Goal: Check status: Check status

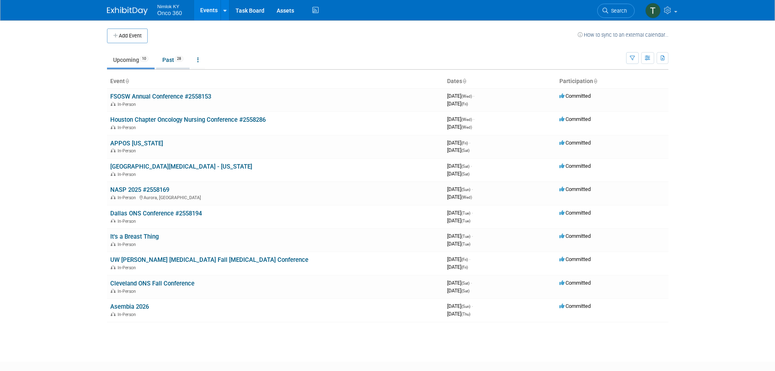
click at [166, 61] on link "Past 28" at bounding box center [172, 59] width 33 height 15
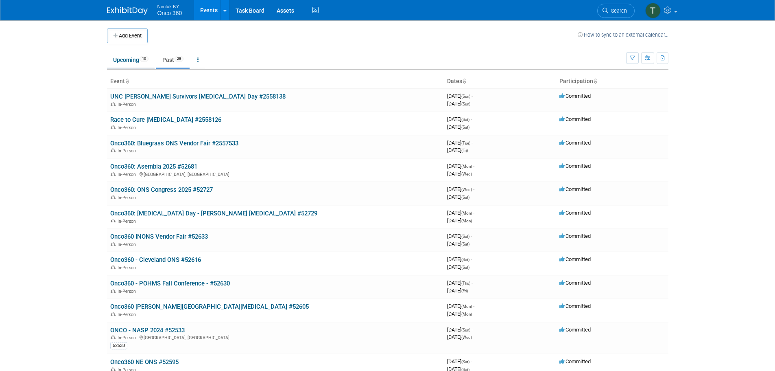
click at [127, 58] on link "Upcoming 10" at bounding box center [131, 59] width 48 height 15
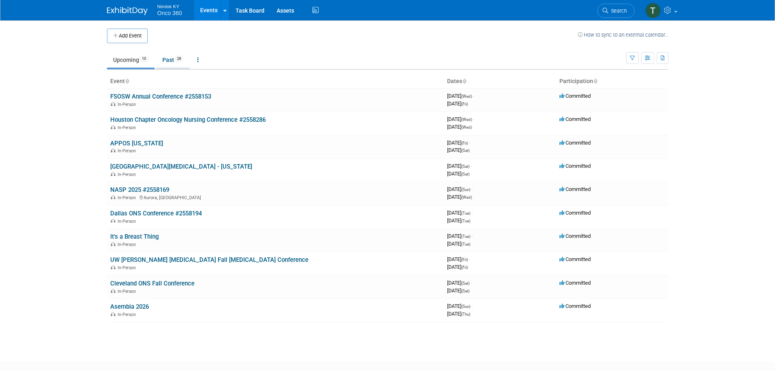
click at [173, 61] on link "Past 28" at bounding box center [172, 59] width 33 height 15
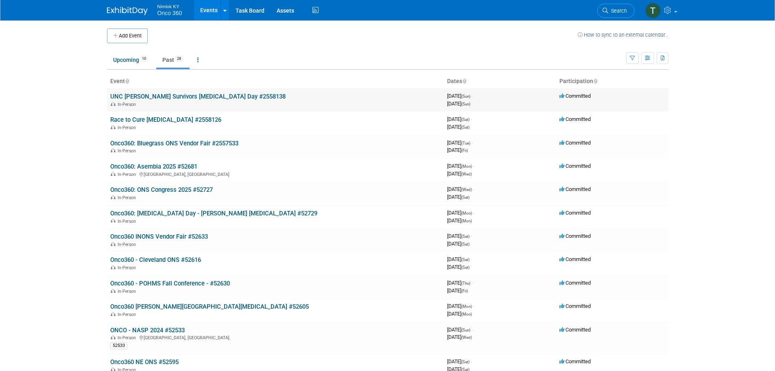
click at [187, 98] on link "UNC [PERSON_NAME] Survivors [MEDICAL_DATA] Day #2558138" at bounding box center [197, 96] width 175 height 7
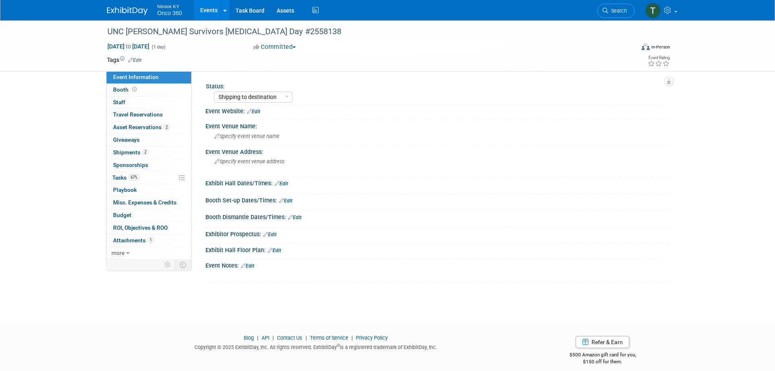
select select "Shipping to destination"
click at [122, 126] on span "Asset Reservations 2" at bounding box center [141, 127] width 57 height 7
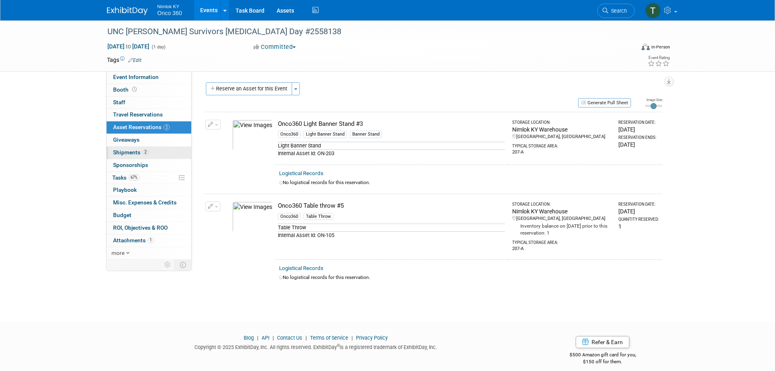
click at [126, 152] on span "Shipments 2" at bounding box center [130, 152] width 35 height 7
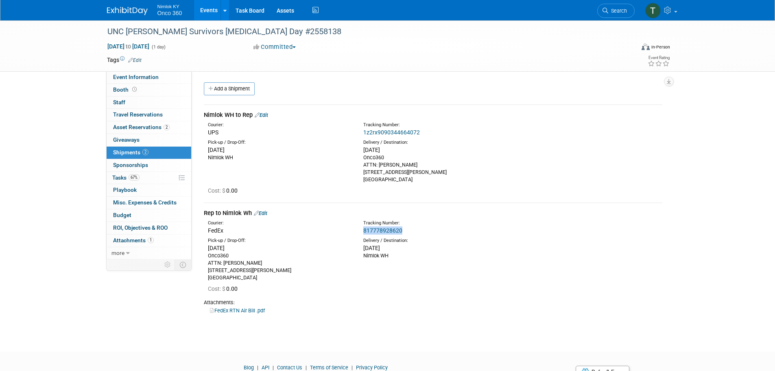
drag, startPoint x: 403, startPoint y: 228, endPoint x: 364, endPoint y: 231, distance: 39.5
click at [358, 231] on div "Tracking Number: 817778928620" at bounding box center [454, 227] width 194 height 15
copy link "817778928620"
click at [456, 241] on div "Delivery / Destination:" at bounding box center [434, 240] width 143 height 7
click at [128, 8] on img at bounding box center [127, 11] width 41 height 8
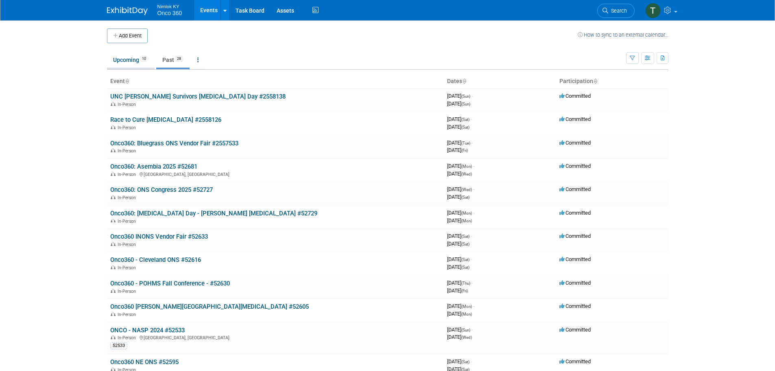
click at [133, 58] on link "Upcoming 10" at bounding box center [131, 59] width 48 height 15
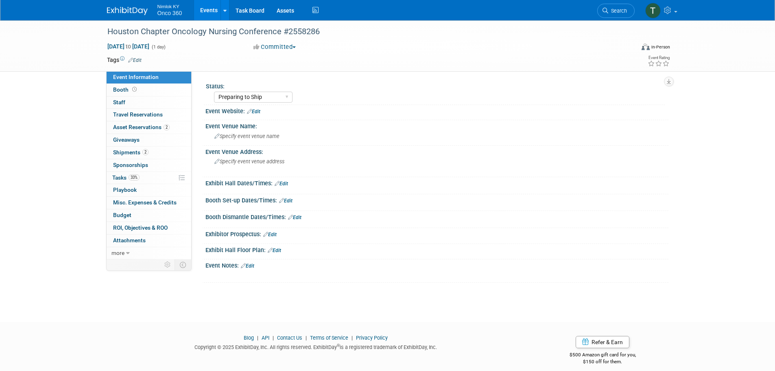
select select "Preparing to Ship"
click at [134, 153] on span "Shipments 2" at bounding box center [130, 152] width 35 height 7
